Goal: Task Accomplishment & Management: Complete application form

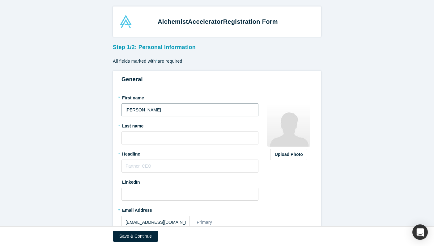
type input "[PERSON_NAME]"
type input "Vurdov"
type input "C"
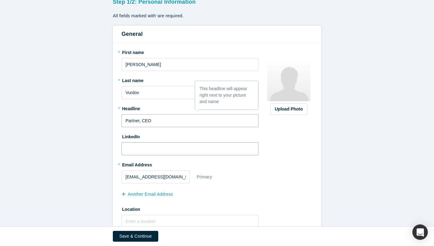
type input "Partner, CEO"
click at [174, 153] on input at bounding box center [189, 148] width 137 height 13
paste input "Join the Exclusive Alchemist Vault -"
type input "Join the Exclusive Alchemist Vault -"
paste input "[URL][DOMAIN_NAME]"
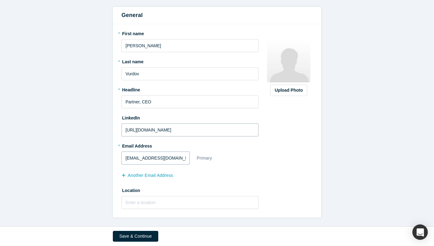
scroll to position [64, 0]
type input "[URL][DOMAIN_NAME]"
click at [177, 200] on input "text" at bounding box center [189, 202] width 137 height 13
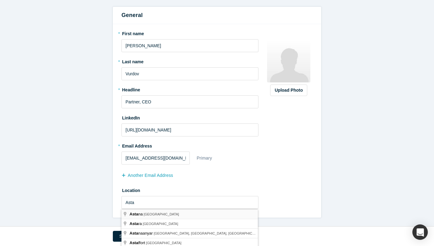
type input "[GEOGRAPHIC_DATA], [GEOGRAPHIC_DATA]"
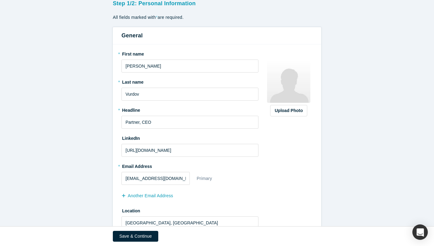
scroll to position [43, 0]
click at [295, 113] on div "Upload Photo" at bounding box center [289, 111] width 28 height 6
click at [0, 0] on input "Upload Photo" at bounding box center [0, 0] width 0 height 0
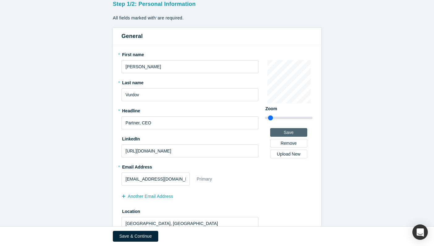
click at [300, 133] on button "Save" at bounding box center [288, 132] width 37 height 9
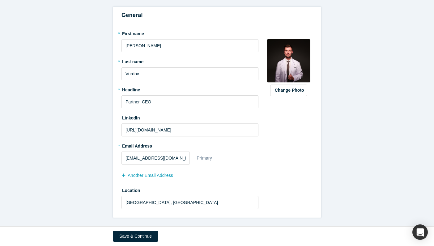
scroll to position [64, 0]
click at [148, 234] on button "Save & Continue" at bounding box center [135, 236] width 45 height 11
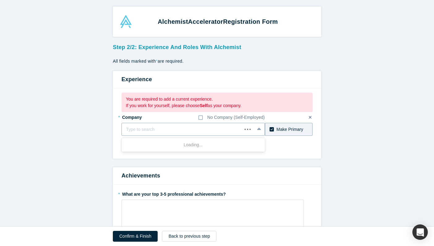
click at [205, 127] on div at bounding box center [181, 130] width 111 height 8
type input "One Health"
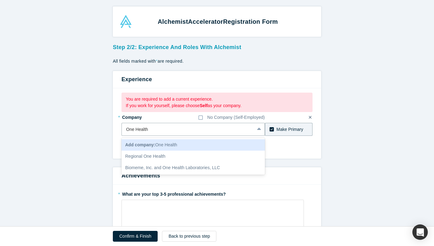
click at [199, 144] on div "Add company: One Health" at bounding box center [192, 144] width 143 height 11
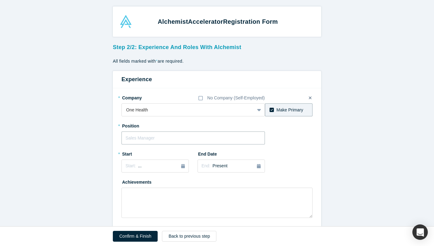
click at [199, 136] on input "text" at bounding box center [192, 138] width 143 height 13
type input "CEO"
click at [166, 168] on div "Start: ..." at bounding box center [154, 166] width 59 height 7
click at [127, 183] on div "2025" at bounding box center [154, 183] width 67 height 13
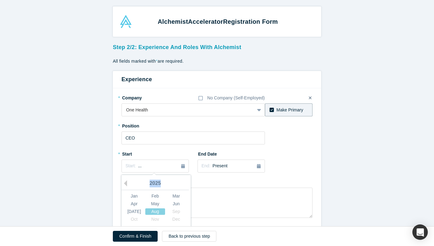
click at [127, 183] on div "2025" at bounding box center [154, 183] width 67 height 13
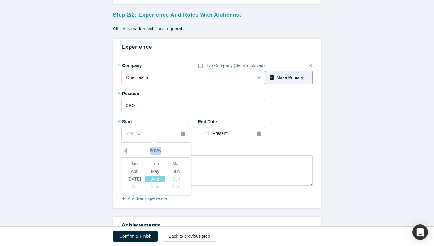
click at [123, 151] on button "Previous Year" at bounding box center [124, 151] width 6 height 6
click at [124, 151] on button "Previous Year" at bounding box center [124, 151] width 6 height 6
click at [127, 152] on button "Previous Year" at bounding box center [124, 151] width 6 height 6
click at [186, 151] on button "Next Year" at bounding box center [188, 151] width 6 height 6
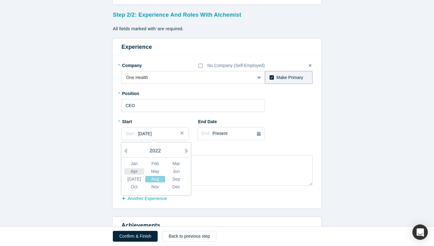
click at [137, 173] on div "Apr" at bounding box center [134, 171] width 20 height 6
click at [225, 134] on span "Present" at bounding box center [219, 133] width 15 height 5
click at [289, 125] on div "* Company No Company (Self-Employed) One Health To pick up a draggable item, pr…" at bounding box center [216, 122] width 191 height 125
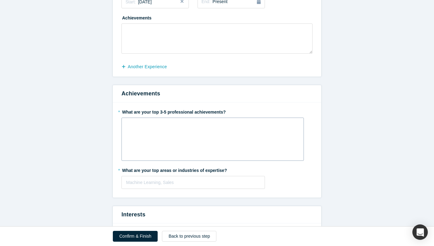
scroll to position [165, 0]
click at [153, 132] on div "rdw-wrapper" at bounding box center [212, 138] width 182 height 43
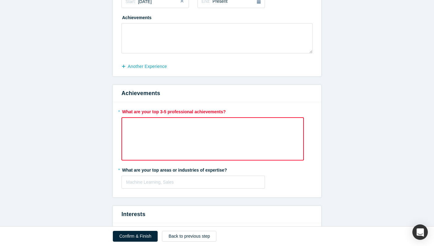
click at [153, 132] on div "rdw-wrapper" at bounding box center [212, 138] width 182 height 43
click at [153, 132] on div "rdw-wrapper" at bounding box center [212, 134] width 182 height 35
click at [153, 132] on div "rdw-wrapper" at bounding box center [212, 138] width 182 height 43
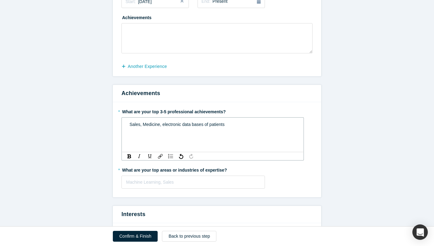
click at [163, 126] on span "Sales, Medicine, electronic data bases of patients" at bounding box center [176, 124] width 95 height 5
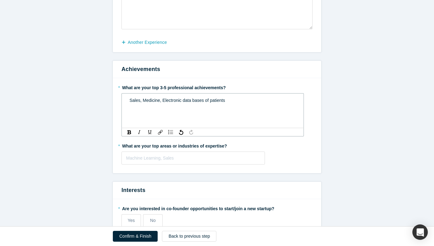
scroll to position [192, 0]
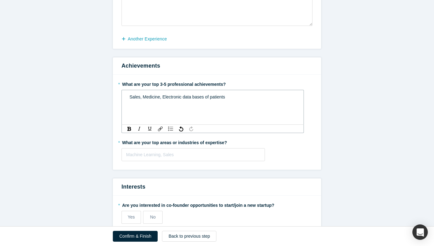
click at [236, 96] on div "Sales, Medicine, Electronic data bases of patients" at bounding box center [212, 97] width 166 height 6
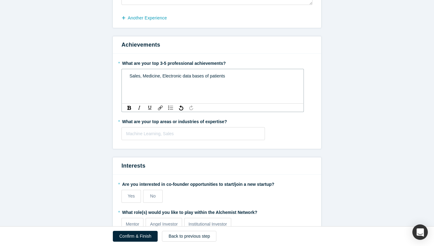
scroll to position [219, 0]
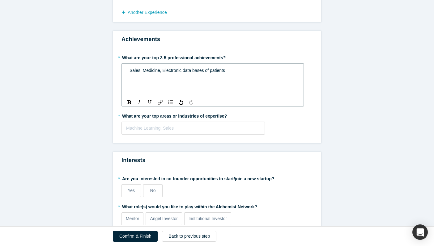
click at [139, 71] on span "Sales, Medicine, Electronic data bases of patients" at bounding box center [176, 70] width 95 height 5
click at [213, 126] on div at bounding box center [193, 128] width 134 height 8
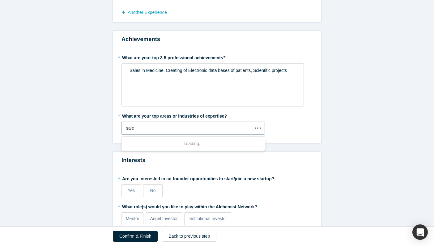
type input "sales"
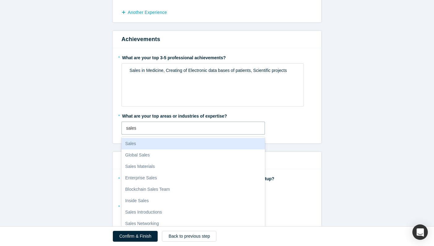
click at [205, 141] on div "Sales" at bounding box center [192, 143] width 143 height 11
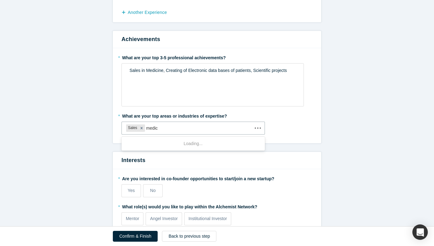
type input "medici"
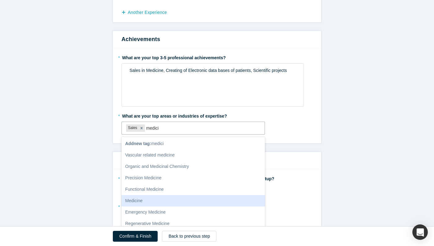
click at [213, 201] on div "Medicine" at bounding box center [192, 200] width 143 height 11
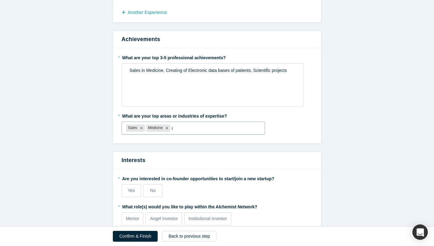
type input "ai"
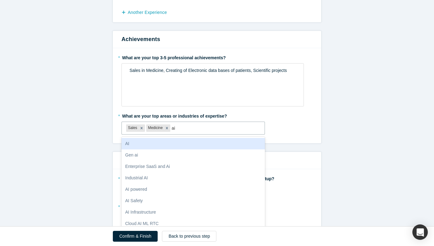
click at [208, 143] on div "AI" at bounding box center [192, 143] width 143 height 11
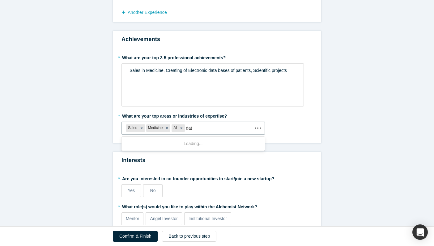
type input "data"
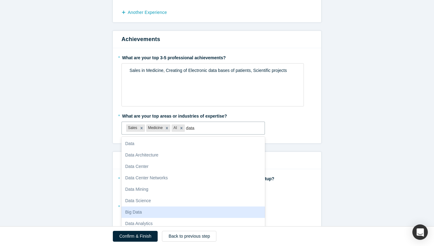
click at [211, 215] on div "Big Data" at bounding box center [192, 212] width 143 height 11
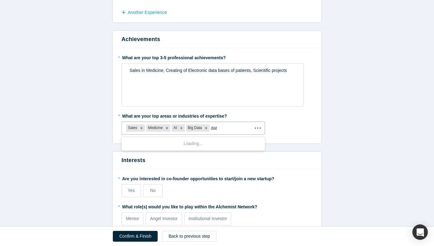
type input "data"
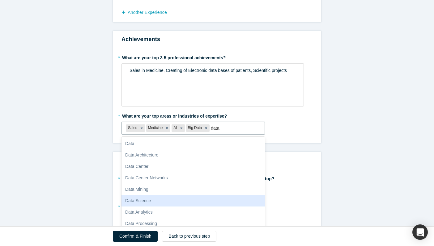
click at [207, 203] on div "Data Science" at bounding box center [192, 200] width 143 height 11
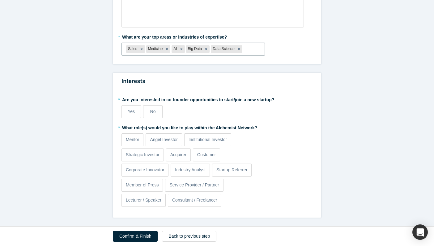
scroll to position [298, 0]
click at [132, 113] on span "Yes" at bounding box center [131, 111] width 7 height 5
click at [0, 0] on input "Yes" at bounding box center [0, 0] width 0 height 0
click at [147, 111] on label "No" at bounding box center [152, 111] width 19 height 13
click at [0, 0] on input "No" at bounding box center [0, 0] width 0 height 0
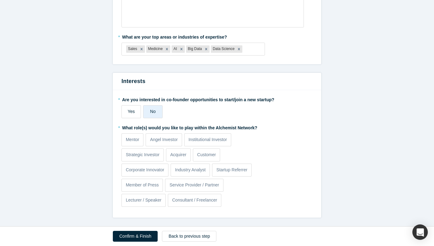
click at [137, 113] on label "Yes" at bounding box center [130, 111] width 19 height 13
click at [0, 0] on input "Yes" at bounding box center [0, 0] width 0 height 0
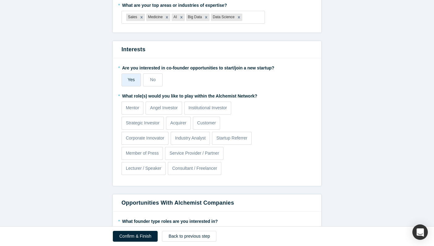
scroll to position [332, 0]
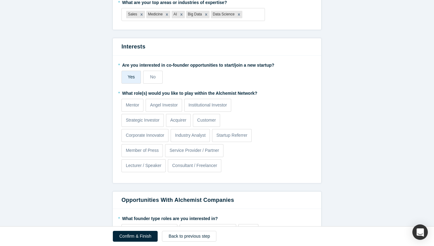
click at [213, 93] on label "* What role(s) would you like to play within the Alchemist Network?" at bounding box center [216, 92] width 191 height 9
copy div "What role(s) would you like to play within the Alchemist Network?"
click at [293, 111] on div "* What role(s) would you like to play within the Alchemist Network? Mentor Ange…" at bounding box center [216, 131] width 191 height 86
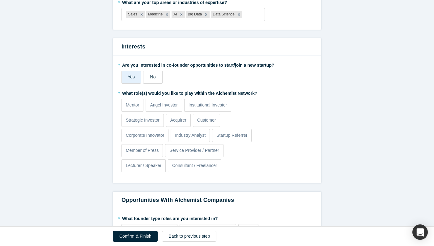
click at [158, 76] on label "No" at bounding box center [152, 77] width 19 height 13
click at [0, 0] on input "No" at bounding box center [0, 0] width 0 height 0
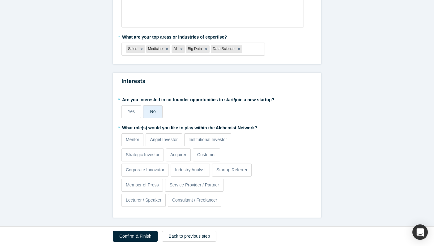
scroll to position [298, 0]
click at [126, 110] on label "Yes" at bounding box center [130, 111] width 19 height 13
click at [0, 0] on input "Yes" at bounding box center [0, 0] width 0 height 0
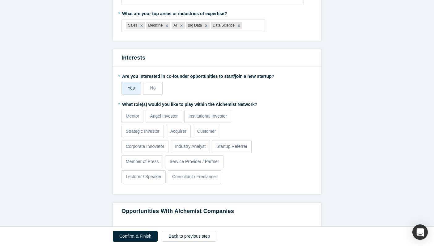
scroll to position [322, 0]
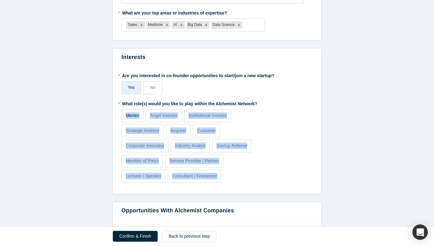
drag, startPoint x: 244, startPoint y: 187, endPoint x: 123, endPoint y: 114, distance: 140.9
click at [123, 114] on fieldset "* Are you interested in co-founder opportunities to start/join a new startup? Y…" at bounding box center [216, 129] width 191 height 119
copy div "Mentor Angel Investor Institutional Investor Strategic Investor Acquirer Custom…"
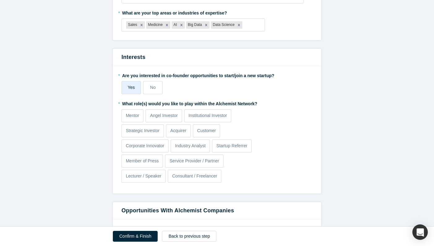
click at [305, 138] on div "* What role(s) would you like to play within the Alchemist Network? Mentor Ange…" at bounding box center [216, 142] width 191 height 86
click at [181, 161] on p "Service Provider / Partner" at bounding box center [193, 161] width 49 height 6
click at [0, 0] on input "Service Provider / Partner" at bounding box center [0, 0] width 0 height 0
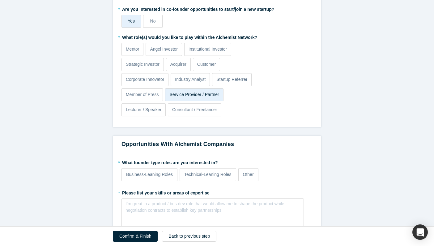
scroll to position [443, 0]
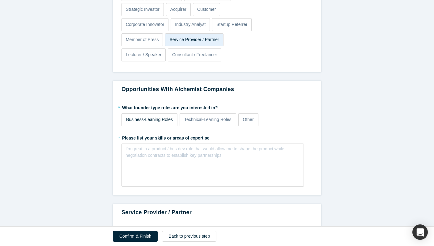
click at [158, 122] on p "Business-Leaning Roles" at bounding box center [149, 119] width 47 height 6
click at [0, 0] on input "Business-Leaning Roles" at bounding box center [0, 0] width 0 height 0
click at [206, 150] on div "rdw-editor" at bounding box center [212, 151] width 166 height 6
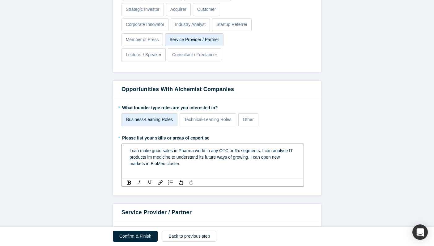
click at [145, 164] on span "I can make good sales in Pharma world in any OTC or Rx segments. I can analyse …" at bounding box center [211, 157] width 164 height 18
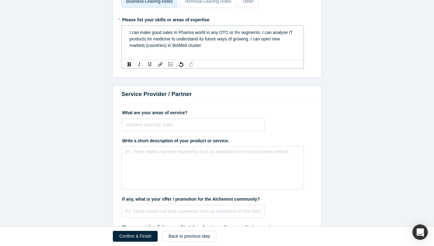
scroll to position [562, 0]
click at [207, 125] on div at bounding box center [193, 124] width 134 height 8
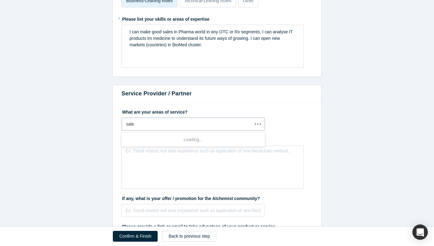
type input "sales"
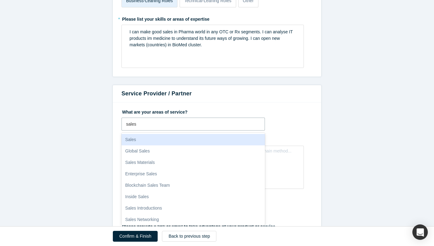
click at [204, 138] on div "Sales" at bounding box center [192, 139] width 143 height 11
type input "medicine"
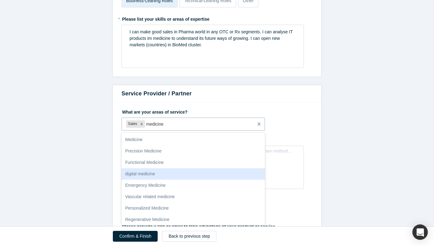
click at [177, 173] on div "digital medicine" at bounding box center [192, 173] width 143 height 11
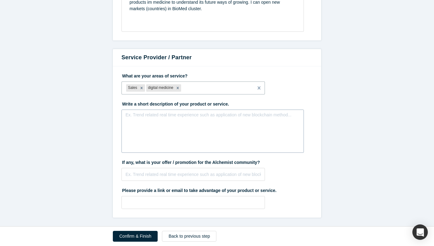
scroll to position [598, 0]
click at [218, 121] on div "rdw-editor" at bounding box center [213, 117] width 174 height 10
click at [131, 118] on span "sales in medical projects to Pharma companies." at bounding box center [174, 116] width 91 height 5
click at [196, 163] on label "If any, what is your offer / promotion for the Alchemist community?" at bounding box center [216, 161] width 191 height 9
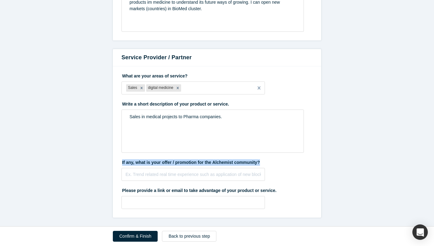
click at [196, 163] on label "If any, what is your offer / promotion for the Alchemist community?" at bounding box center [216, 161] width 191 height 9
copy label "If any, what is your offer / promotion for the Alchemist community?"
click at [284, 173] on div "If any, what is your offer / promotion for the Alchemist community?" at bounding box center [216, 169] width 191 height 24
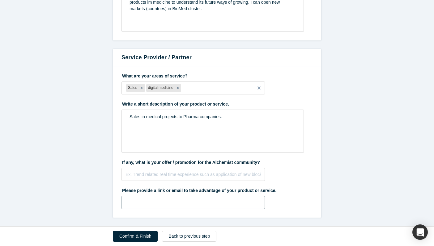
click at [245, 201] on input "text" at bounding box center [192, 202] width 143 height 13
click at [243, 192] on label "Please provide a link or email to take advantage of your product or service." at bounding box center [216, 189] width 191 height 9
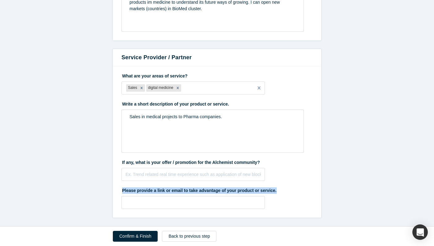
click at [243, 192] on label "Please provide a link or email to take advantage of your product or service." at bounding box center [216, 189] width 191 height 9
copy label "Please provide a link or email to take advantage of your product or service."
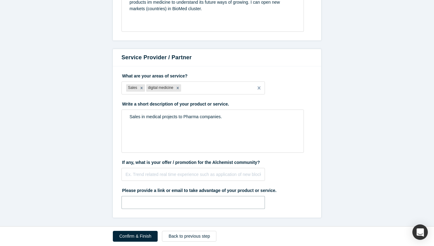
click at [185, 200] on input "text" at bounding box center [192, 202] width 143 height 13
paste input "[URL][DOMAIN_NAME]"
drag, startPoint x: 246, startPoint y: 205, endPoint x: 213, endPoint y: 167, distance: 49.9
click at [213, 167] on fieldset "What are your areas of service? Sales digital medicine To pick up a draggable i…" at bounding box center [216, 142] width 191 height 143
type input "[EMAIL_ADDRESS][DOMAIN_NAME]"
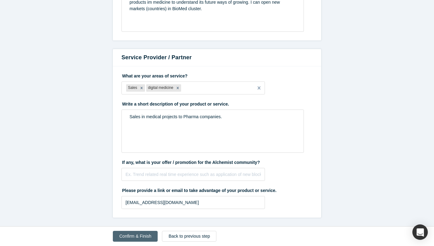
click at [146, 234] on button "Confirm & Finish" at bounding box center [135, 236] width 45 height 11
